Goal: Transaction & Acquisition: Purchase product/service

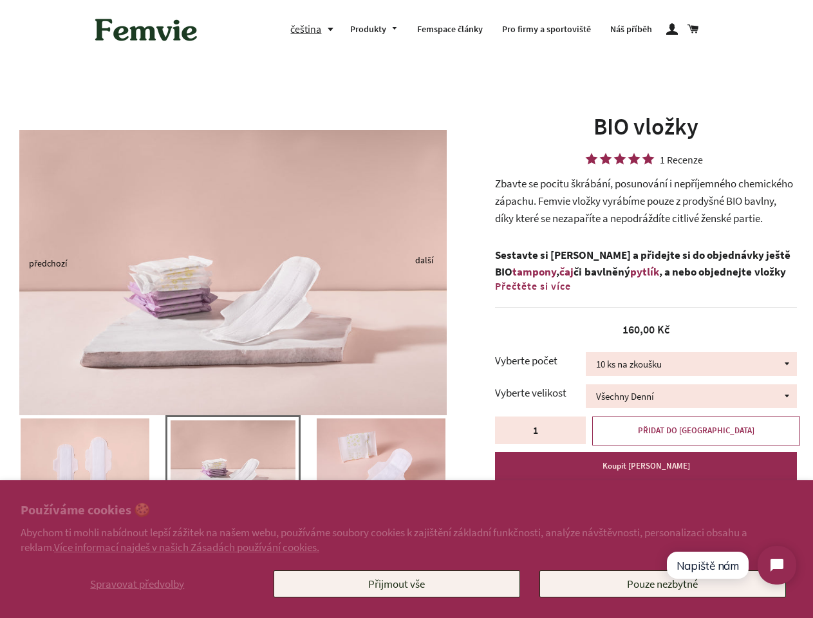
click at [406, 309] on img at bounding box center [232, 272] width 427 height 285
click at [137, 584] on span "Spravovat předvolby" at bounding box center [137, 584] width 94 height 14
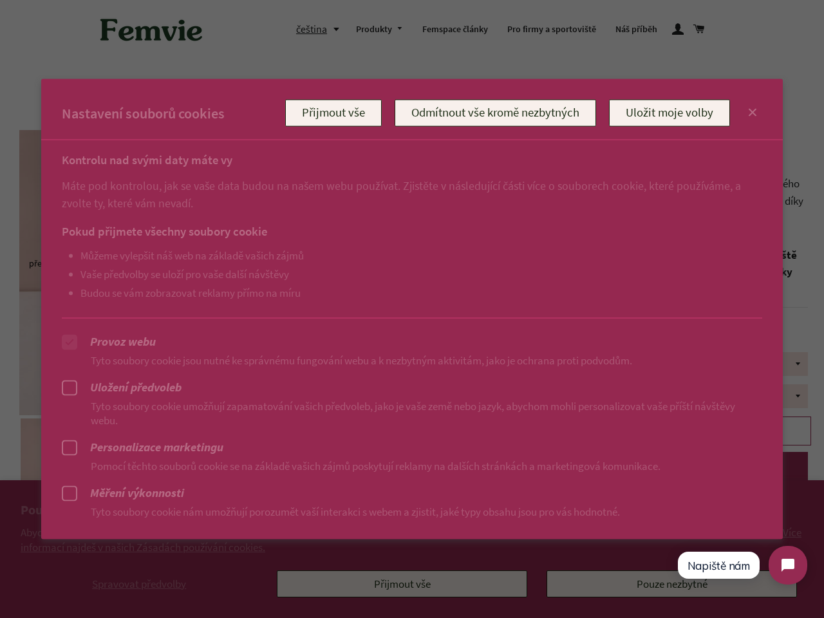
click at [396, 584] on div at bounding box center [412, 309] width 824 height 618
click at [315, 29] on div at bounding box center [412, 309] width 824 height 618
click at [233, 263] on ul "Můžeme vylepšit náš web na základě vašich zájmů Vaše předvolby se uloží pro vaš…" at bounding box center [399, 273] width 674 height 50
click at [233, 470] on p "Pomocí těchto souborů cookie se na základě vašich zájmů poskytují reklamy na da…" at bounding box center [412, 465] width 700 height 14
click at [0, 463] on div at bounding box center [412, 309] width 824 height 618
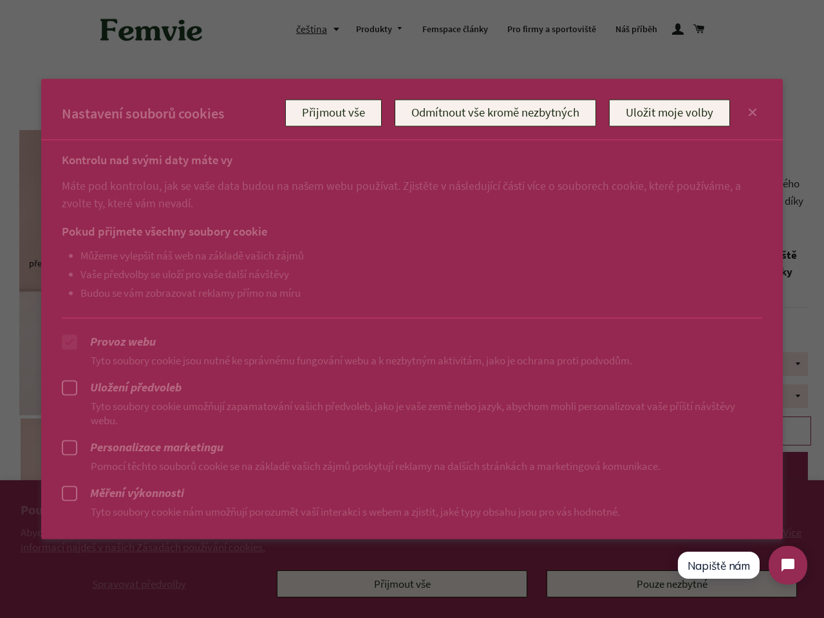
click at [0, 463] on div at bounding box center [412, 309] width 824 height 618
click at [2, 463] on div at bounding box center [412, 309] width 824 height 618
click at [85, 463] on p "Pomocí těchto souborů cookie se na základě vašich zájmů poskytují reklamy na da…" at bounding box center [412, 465] width 700 height 14
